Goal: Task Accomplishment & Management: Manage account settings

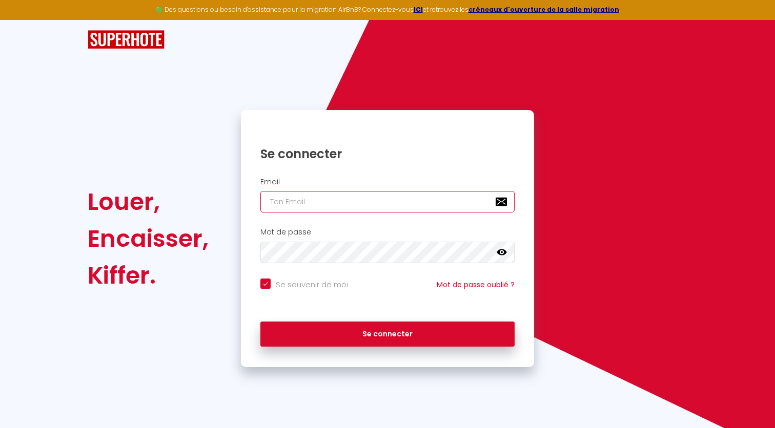
type input "l"
checkbox input "true"
type input "la"
checkbox input "true"
type input "lae"
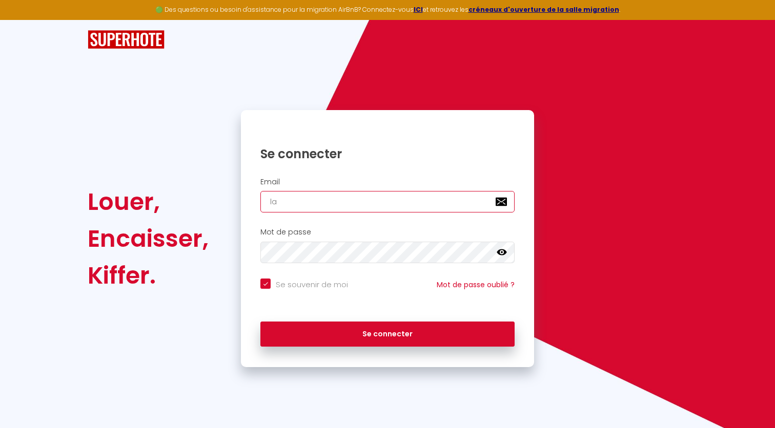
checkbox input "true"
type input "laet"
checkbox input "true"
type input "laeti"
checkbox input "true"
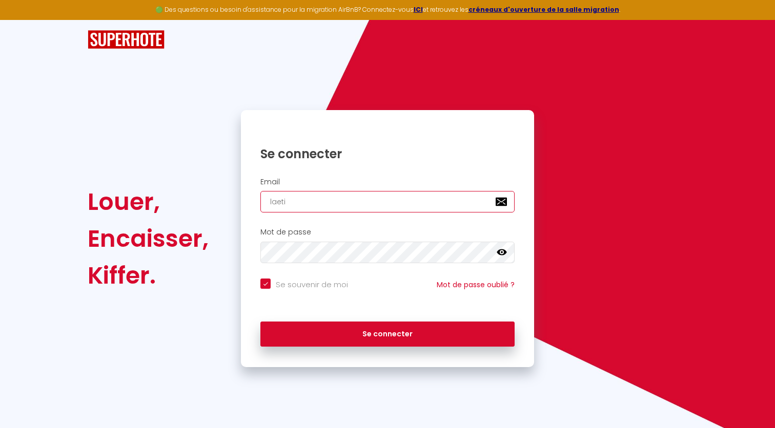
type input "laetis"
checkbox input "true"
type input "laetise"
checkbox input "true"
type input "laetiser"
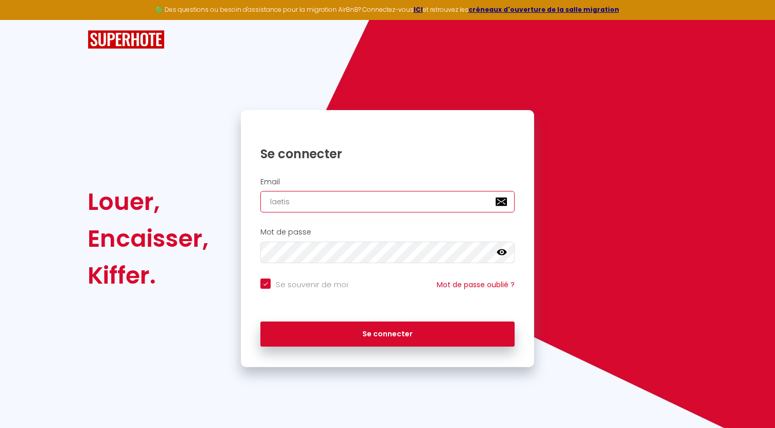
checkbox input "true"
type input "laetiserv"
checkbox input "true"
type input "laetiservi"
checkbox input "true"
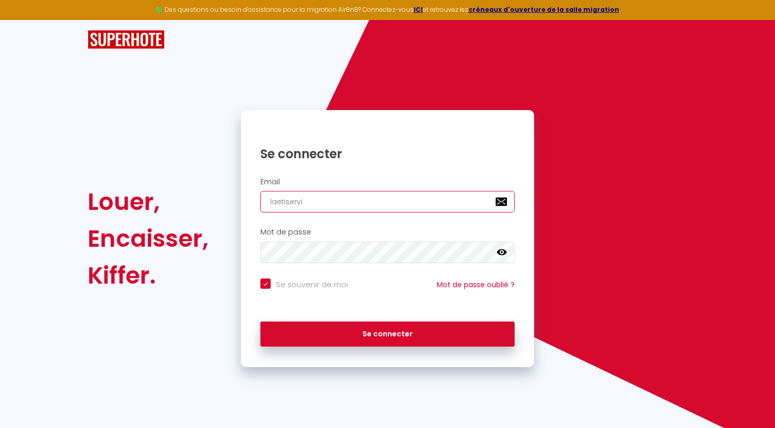
type input "laetiservic"
checkbox input "true"
type input "laetiservice"
checkbox input "true"
type input "laetiservices"
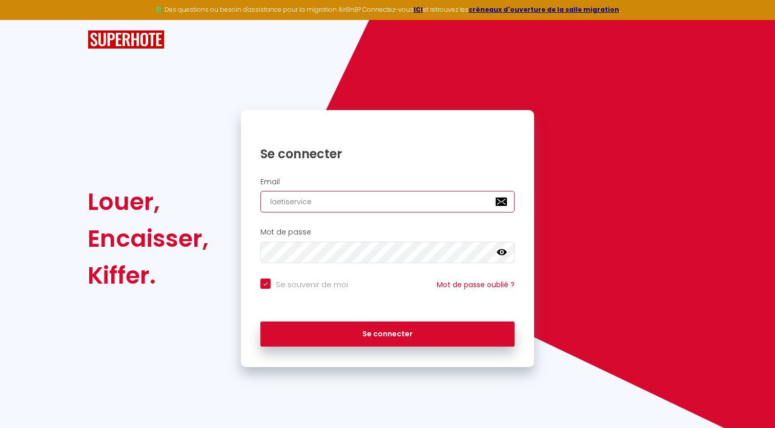
checkbox input "true"
type input "laetiservices1"
checkbox input "true"
type input "laetiservices11"
checkbox input "true"
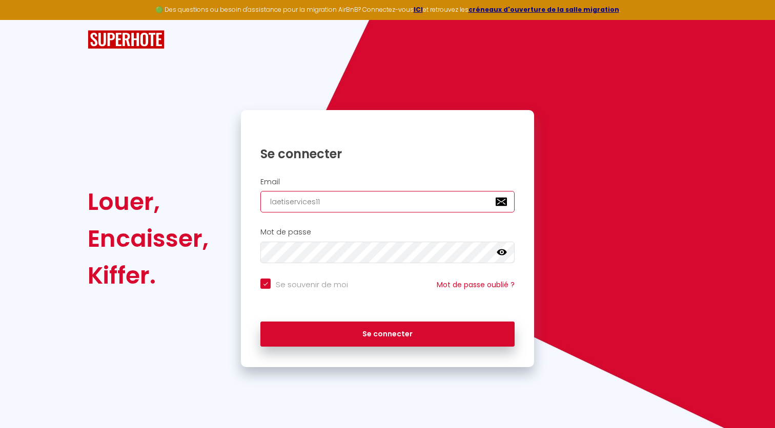
type input "laetiservices11@"
checkbox input "true"
type input "laetiservices11@g"
checkbox input "true"
type input "laetiservices11@gm"
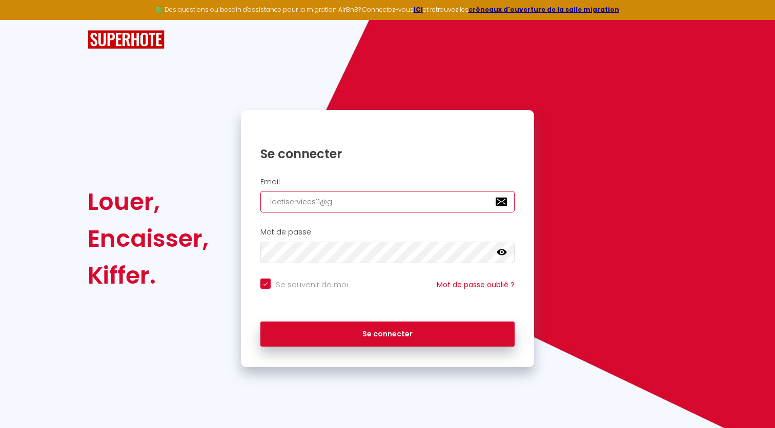
checkbox input "true"
type input "laetiservices11@gma"
checkbox input "true"
type input "laetiservices11@gmai"
checkbox input "true"
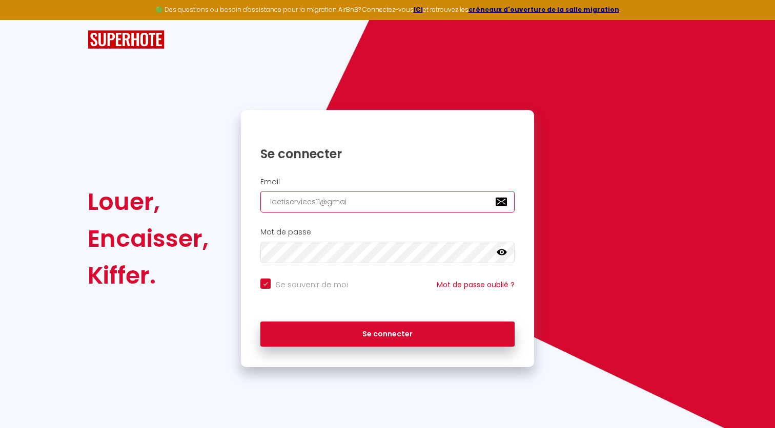
type input "[EMAIL_ADDRESS]"
checkbox input "true"
type input "[EMAIL_ADDRESS]."
checkbox input "true"
type input "laetiservices11@gmail.c"
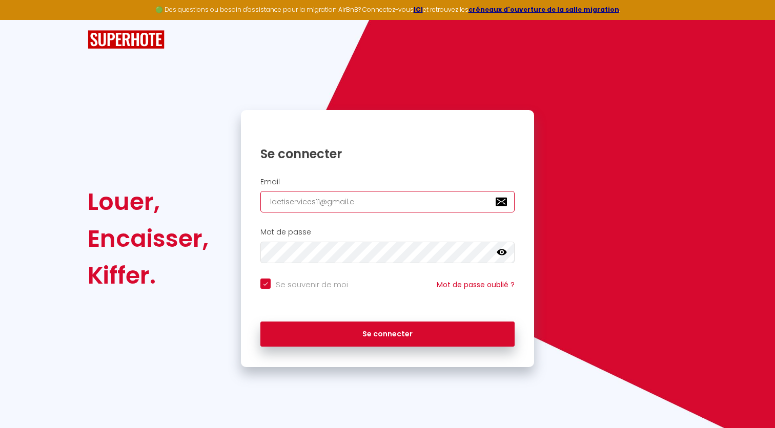
checkbox input "true"
type input "[EMAIL_ADDRESS][DOMAIN_NAME]"
checkbox input "true"
type input "[EMAIL_ADDRESS][DOMAIN_NAME]"
checkbox input "true"
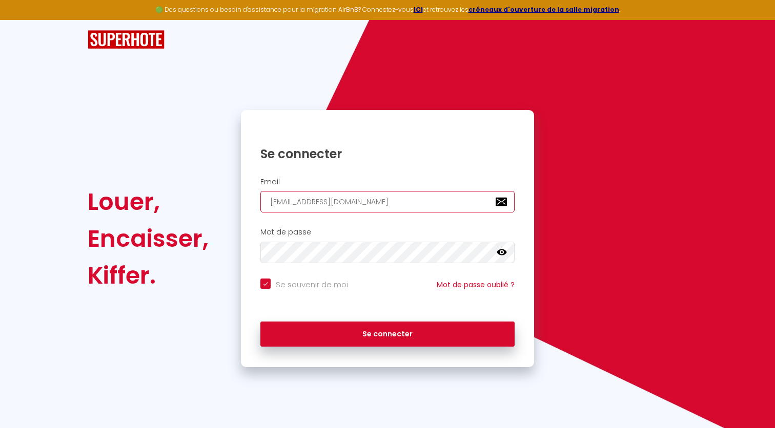
type input "[EMAIL_ADDRESS][DOMAIN_NAME]"
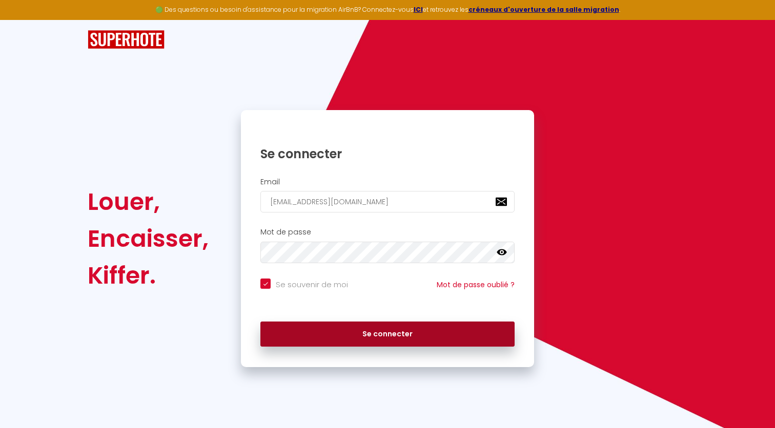
click at [333, 328] on button "Se connecter" at bounding box center [387, 335] width 254 height 26
checkbox input "true"
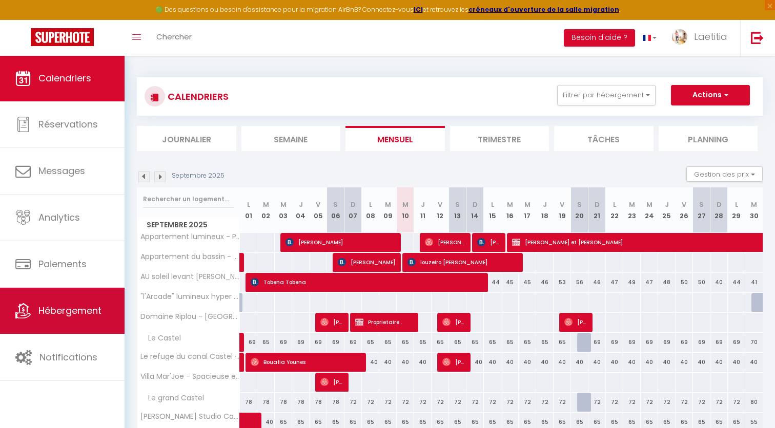
click at [78, 314] on span "Hébergement" at bounding box center [69, 310] width 63 height 13
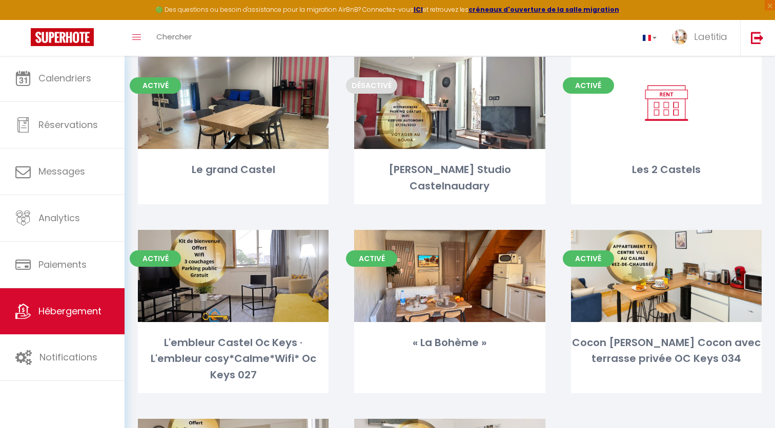
scroll to position [309, 0]
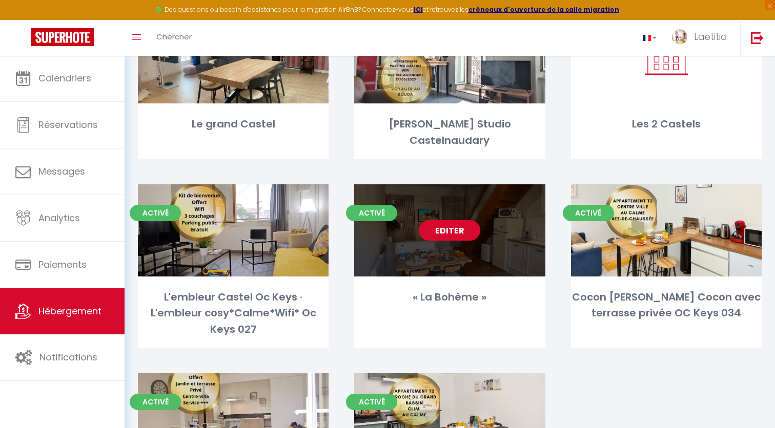
click at [488, 250] on div "Editer" at bounding box center [449, 230] width 191 height 92
select select "3"
select select "2"
select select "1"
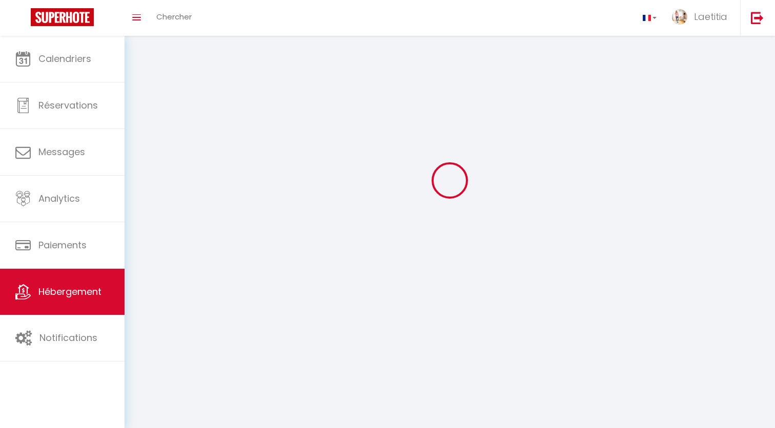
select select
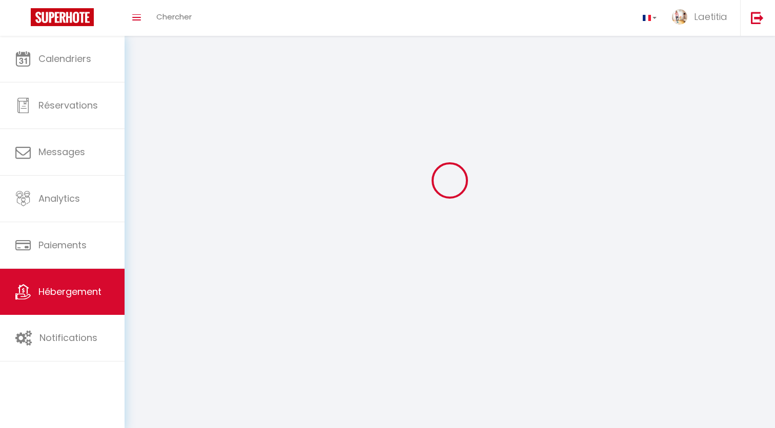
select select
checkbox input "false"
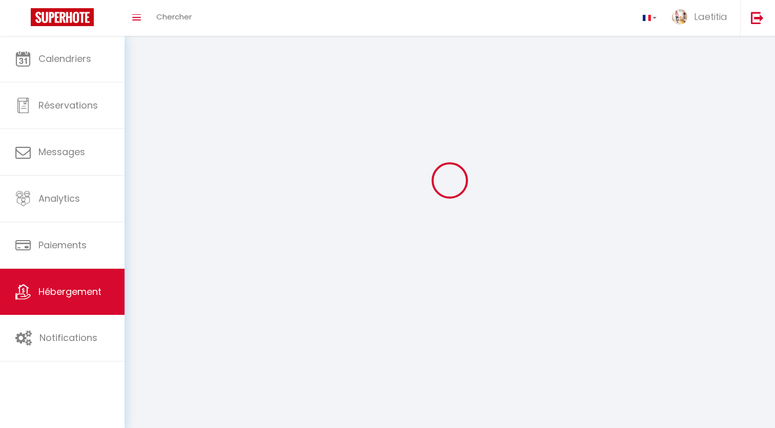
checkbox input "false"
select select
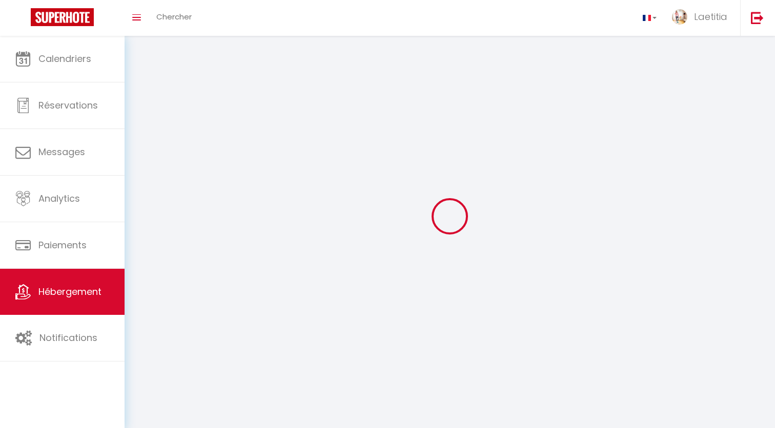
select select
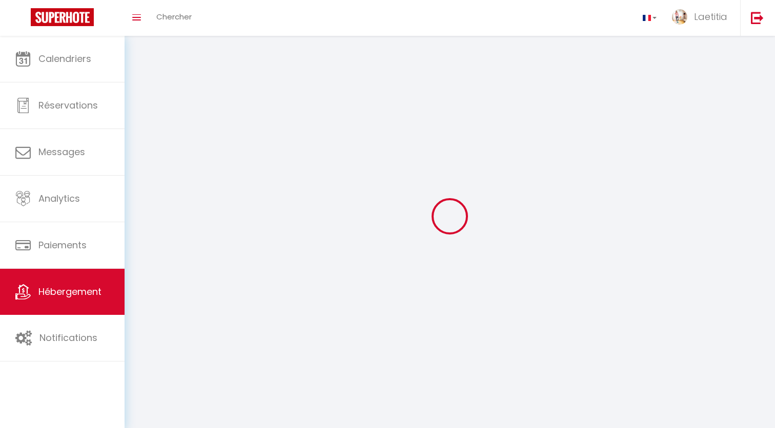
checkbox input "false"
select select
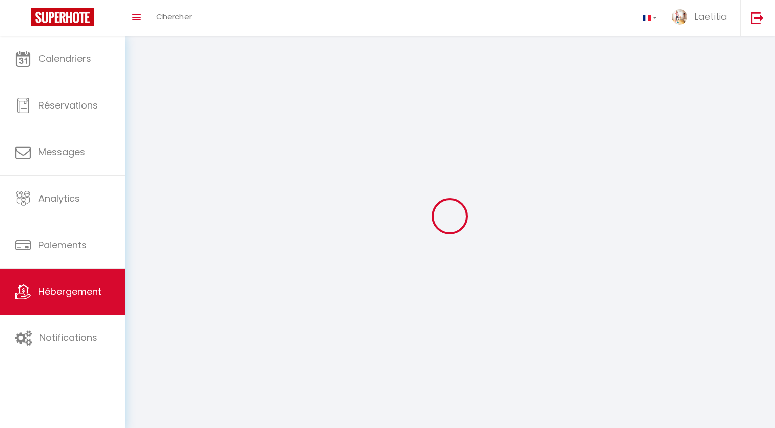
select select
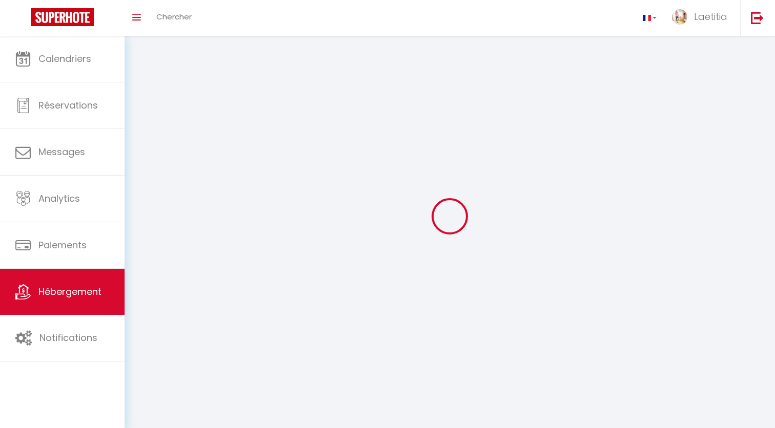
select select
checkbox input "false"
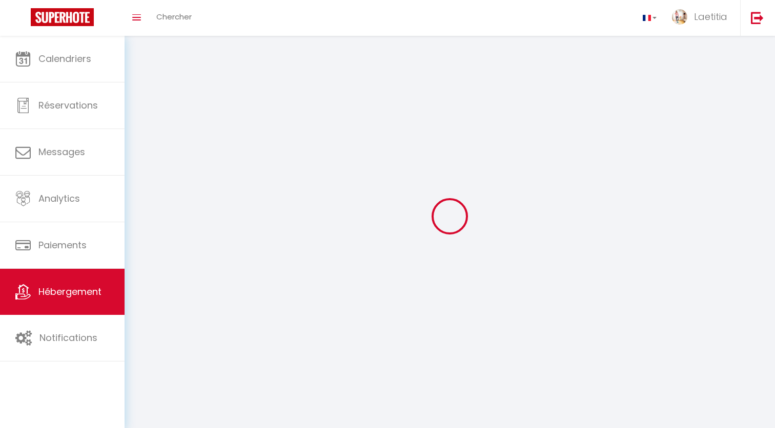
checkbox input "false"
select select
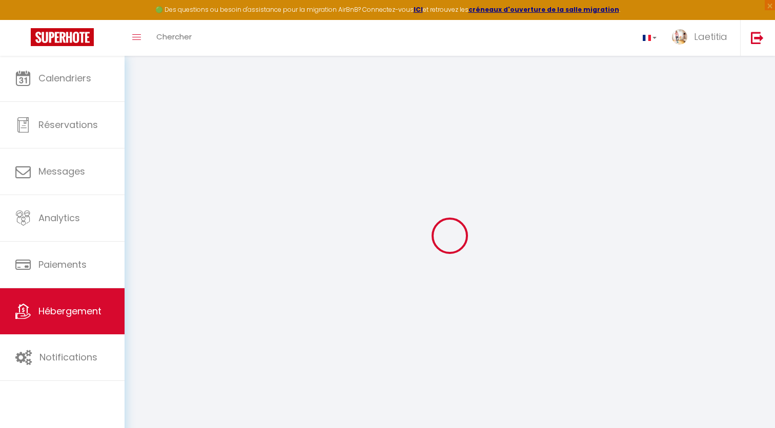
select select "- 11 %"
select select "+ 20 %"
select select "14:00"
select select
select select "11:00"
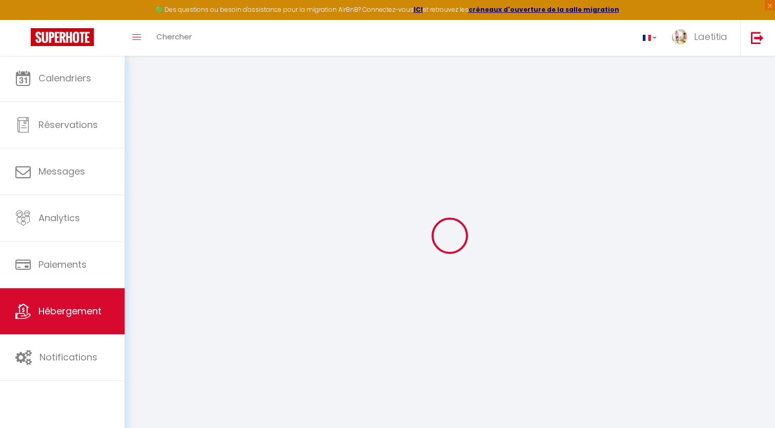
select select "30"
select select "120"
select select
checkbox input "false"
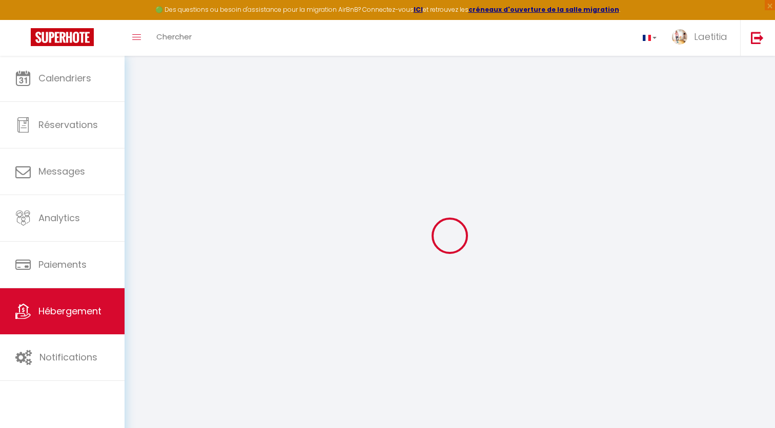
checkbox input "false"
select select
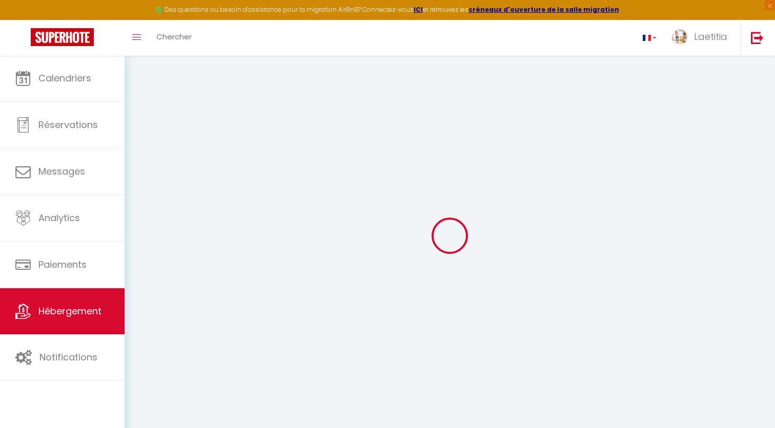
checkbox input "false"
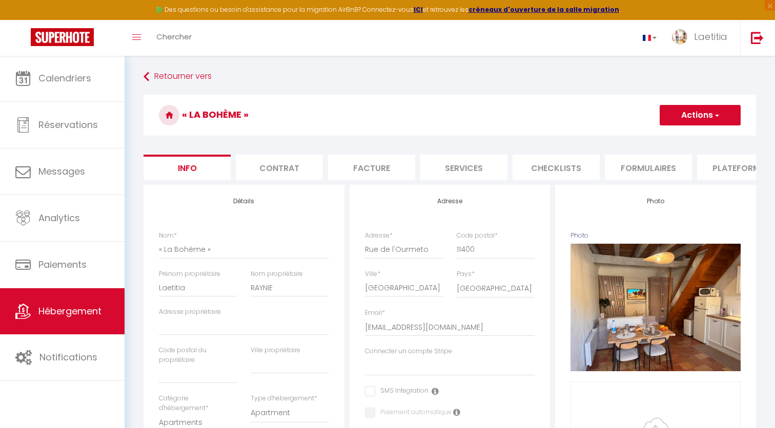
select select
checkbox input "false"
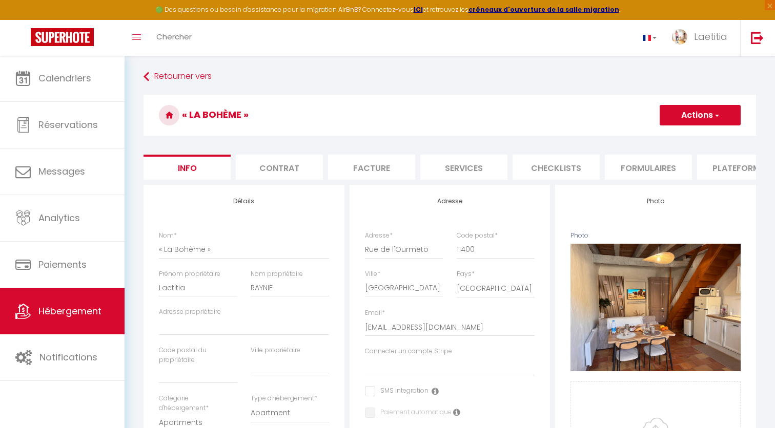
checkbox input "false"
select select "270"
select select "EUR"
select select
select select "8045-1392172618393810217"
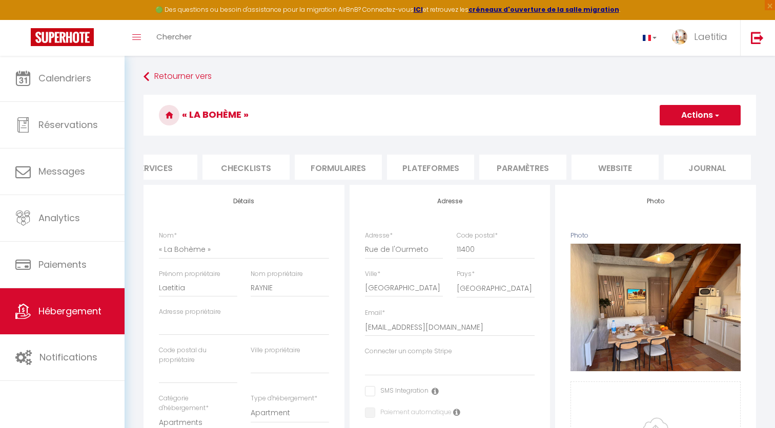
scroll to position [0, 310]
click at [417, 167] on li "Plateformes" at bounding box center [430, 167] width 87 height 25
select select
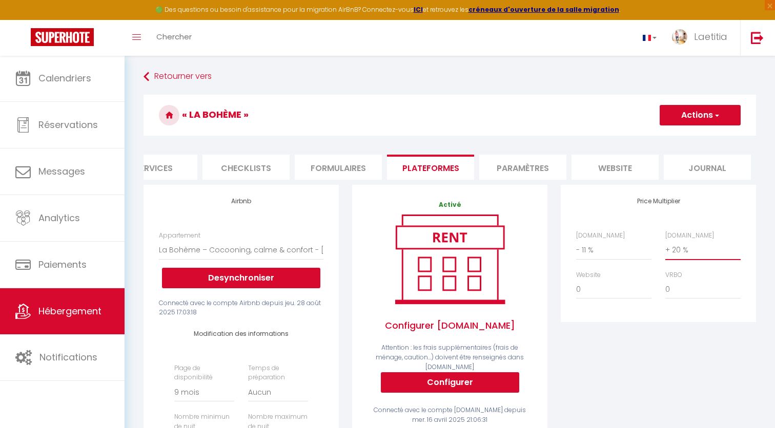
select select "+ 10 %"
select select
click at [701, 118] on button "Actions" at bounding box center [700, 115] width 81 height 20
click at [696, 138] on link "Enregistrer" at bounding box center [699, 137] width 81 height 13
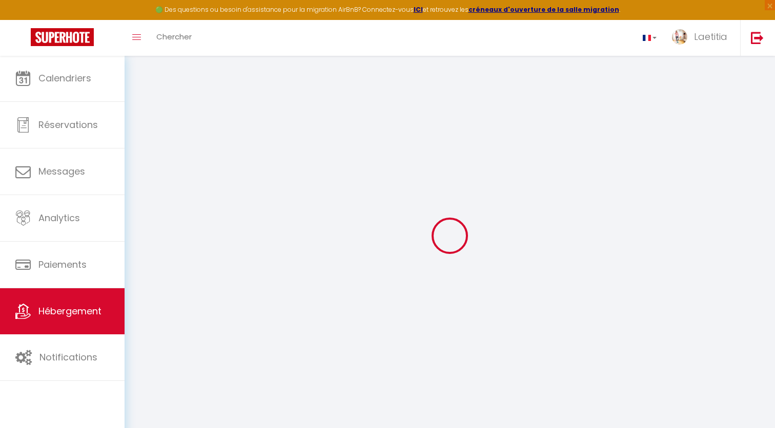
select select "270"
select select "EUR"
select select
